Goal: Transaction & Acquisition: Purchase product/service

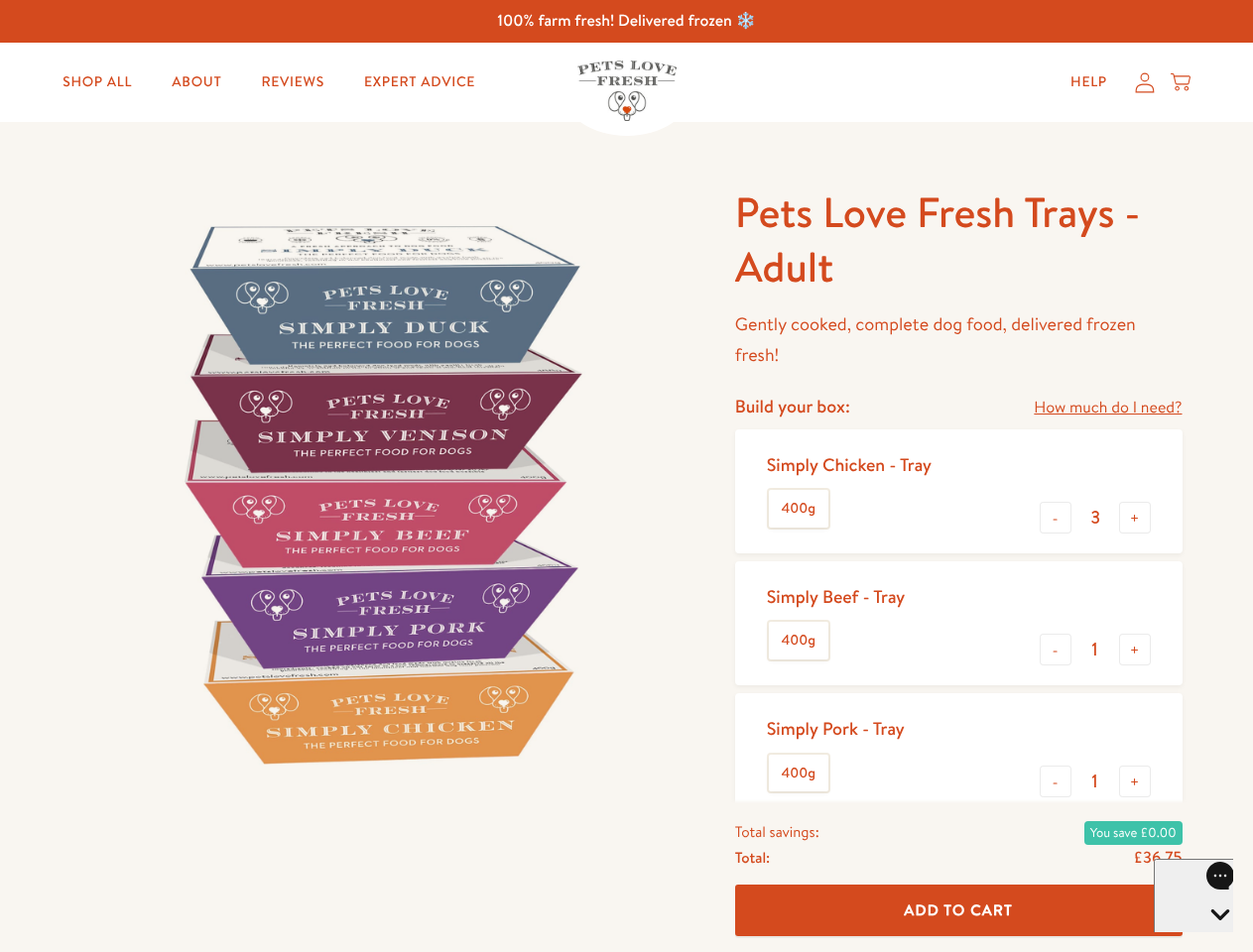
click at [626, 476] on img at bounding box center [379, 493] width 616 height 615
click at [1107, 408] on link "How much do I need?" at bounding box center [1107, 408] width 148 height 27
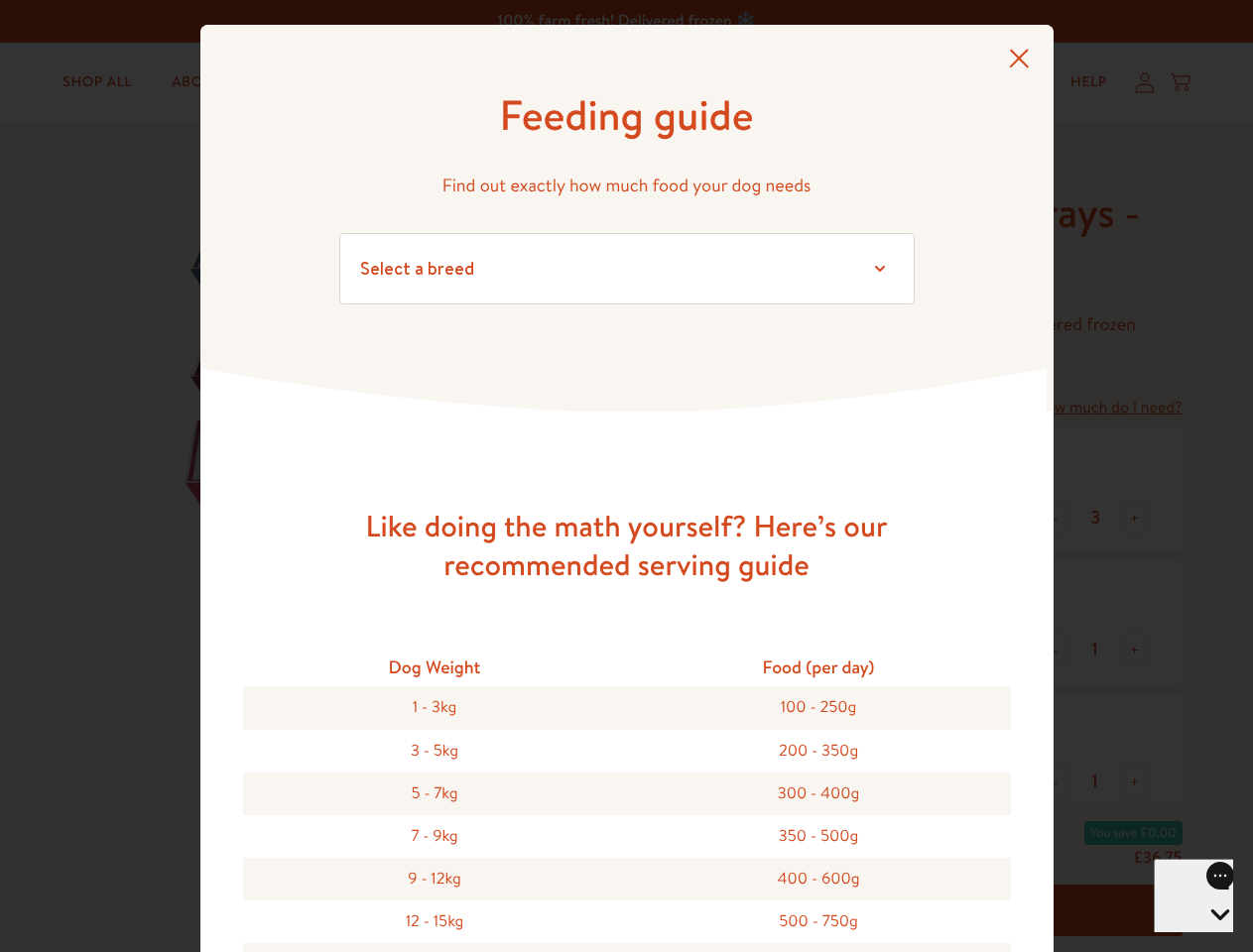
click at [1055, 517] on div "Feeding guide Find out exactly how much food your dog needs Select a breed Affe…" at bounding box center [626, 476] width 1253 height 952
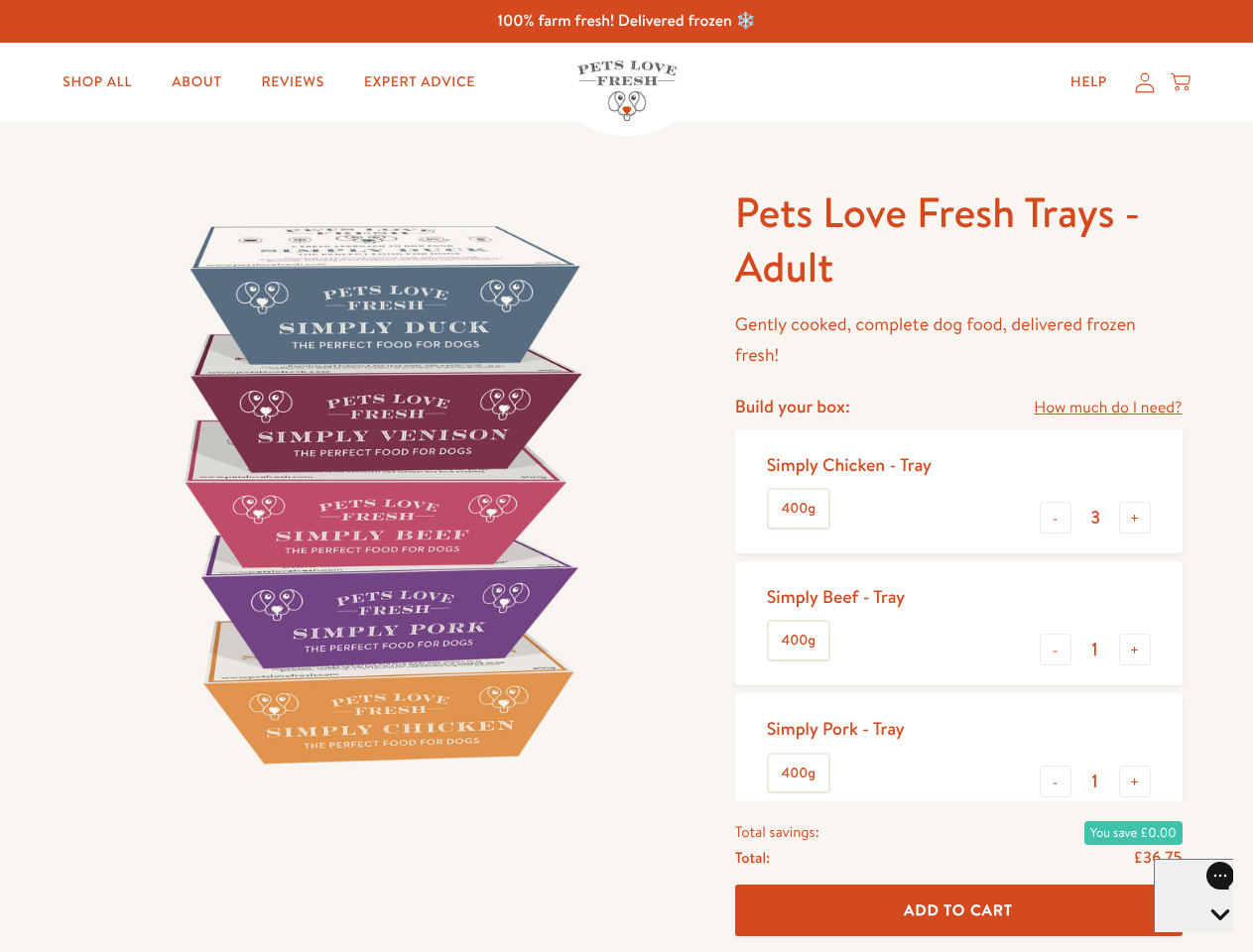
click at [1135, 517] on button "+" at bounding box center [1135, 517] width 32 height 32
type input "4"
click at [1055, 649] on button "-" at bounding box center [1055, 649] width 32 height 32
click at [1135, 649] on button "+" at bounding box center [1135, 649] width 32 height 32
type input "1"
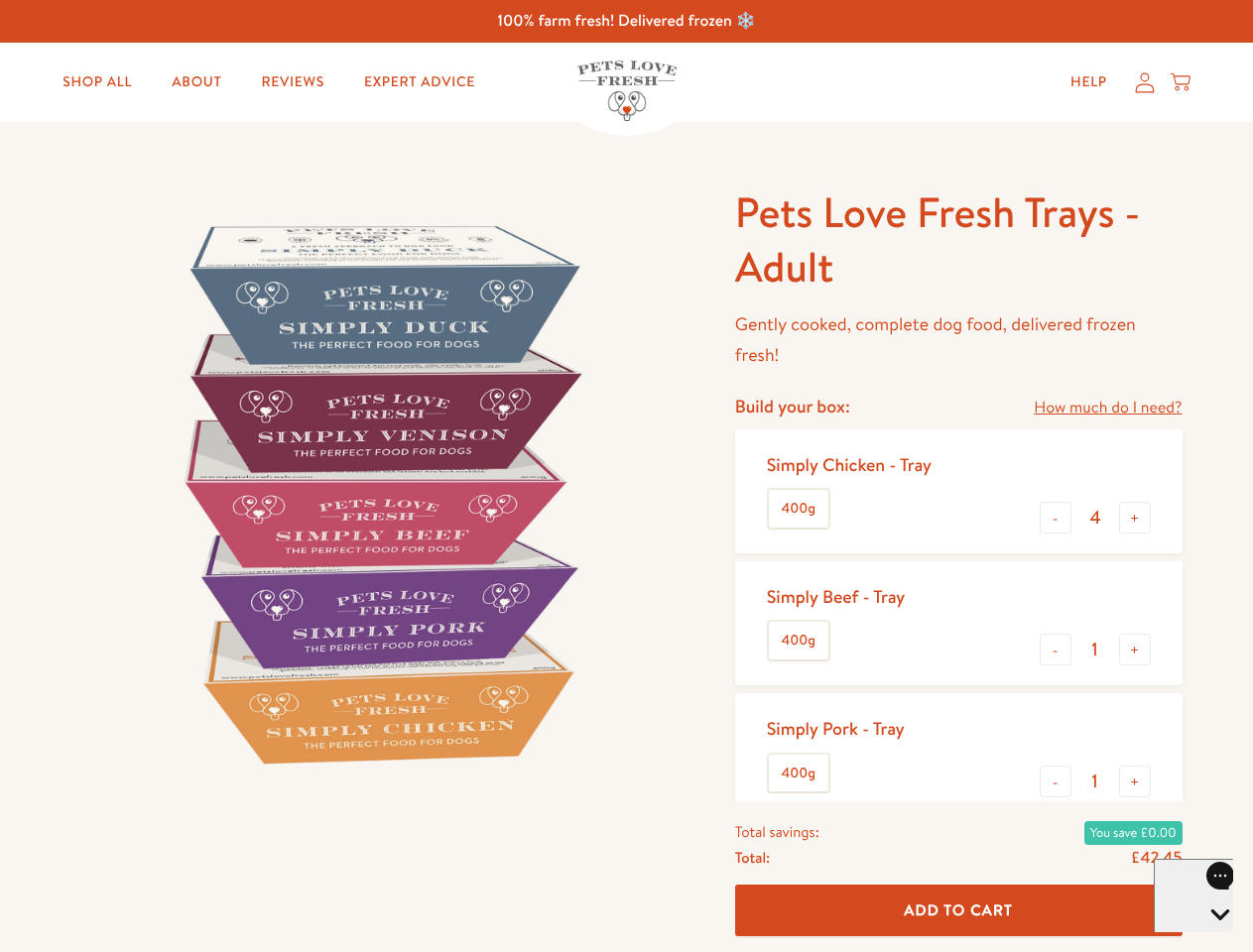
click at [1055, 781] on button "-" at bounding box center [1055, 781] width 32 height 32
click at [1135, 781] on button "+" at bounding box center [1135, 781] width 32 height 32
type input "1"
click at [958, 910] on span "Add To Cart" at bounding box center [958, 909] width 109 height 21
click at [1210, 939] on icon "Open gorgias live chat" at bounding box center [1219, 948] width 19 height 19
